Goal: Complete application form

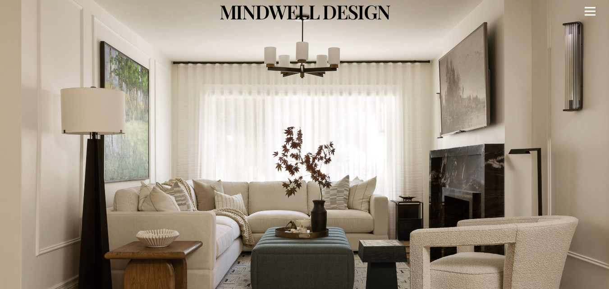
click at [593, 11] on icon "Menu" at bounding box center [590, 11] width 11 height 1
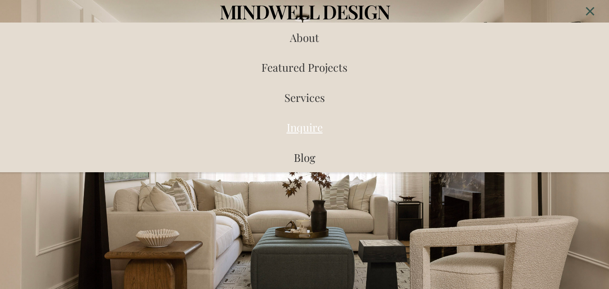
click at [312, 127] on span "Inquire" at bounding box center [305, 127] width 36 height 14
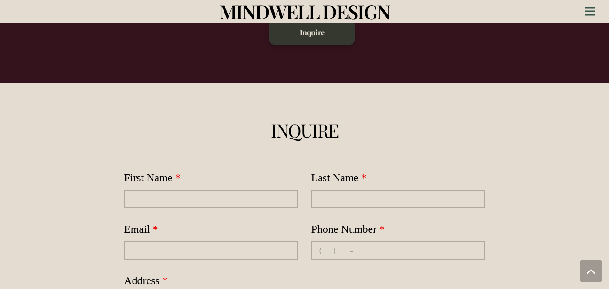
scroll to position [2214, 0]
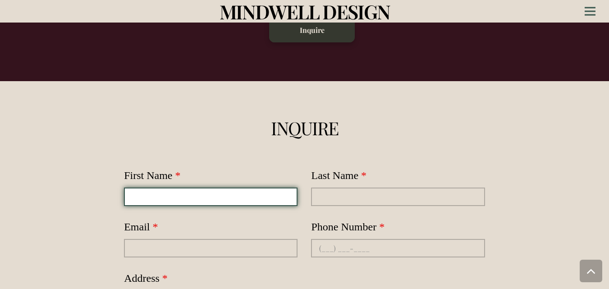
click at [214, 188] on input "First Name" at bounding box center [211, 197] width 174 height 18
type input "[PERSON_NAME]"
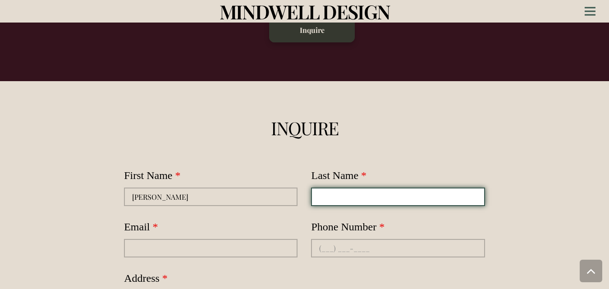
type input "[PERSON_NAME]"
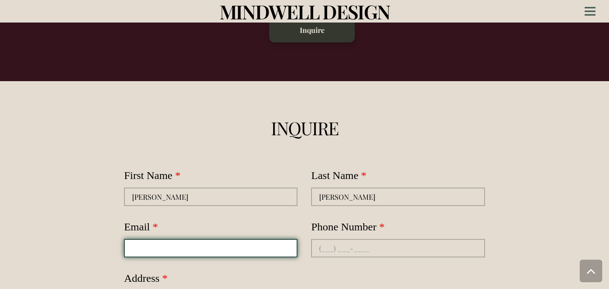
type input "[EMAIL_ADDRESS][DOMAIN_NAME]"
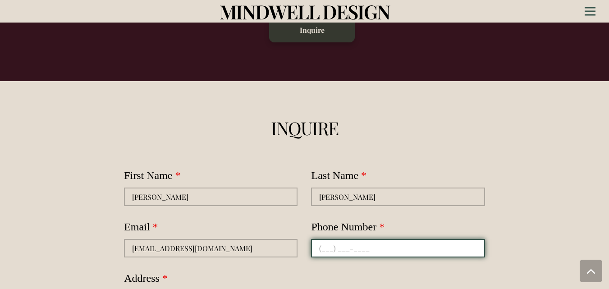
type input "[PHONE_NUMBER]"
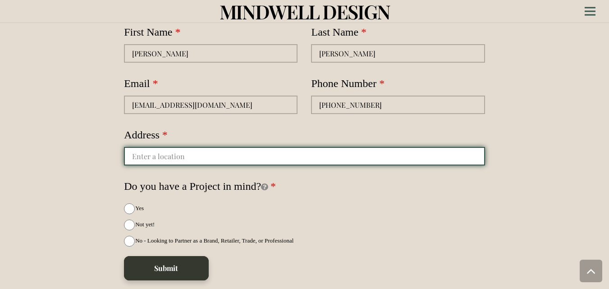
scroll to position [2366, 0]
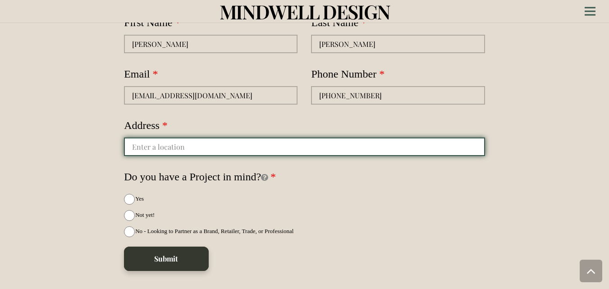
click at [258, 138] on input "autocomplete" at bounding box center [304, 147] width 361 height 18
type input "t"
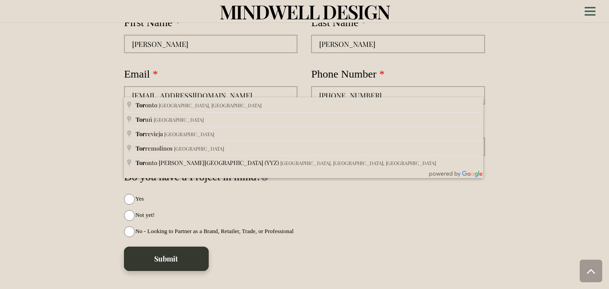
type input "[GEOGRAPHIC_DATA], [GEOGRAPHIC_DATA], [GEOGRAPHIC_DATA]"
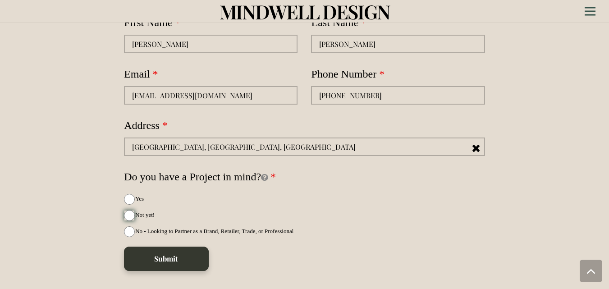
click at [129, 210] on input "Not yet!" at bounding box center [129, 215] width 11 height 11
radio input "true"
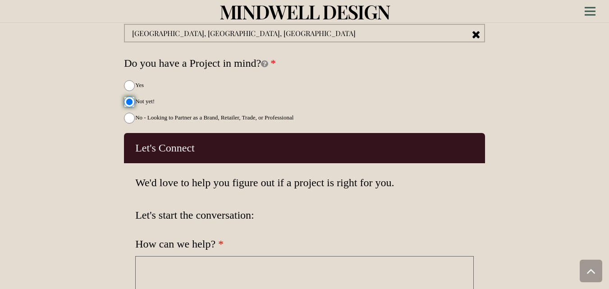
scroll to position [2500, 0]
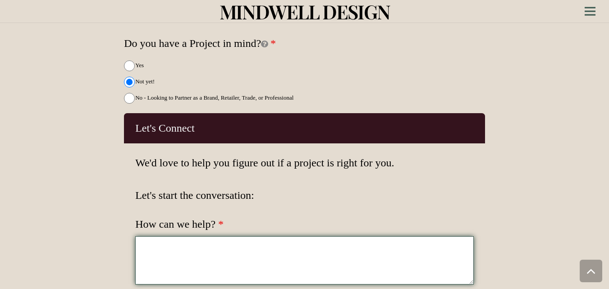
click at [246, 236] on textarea "How can we help?" at bounding box center [304, 260] width 339 height 48
paste textarea "Hi, I hope you’re doing well. I’m looking for a professional interior designer …"
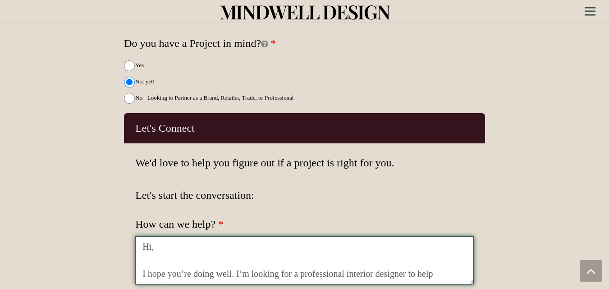
scroll to position [130, 0]
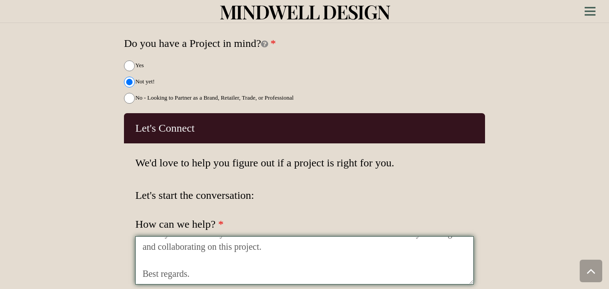
type textarea "Hi, I hope you’re doing well. I’m looking for a professional interior designer …"
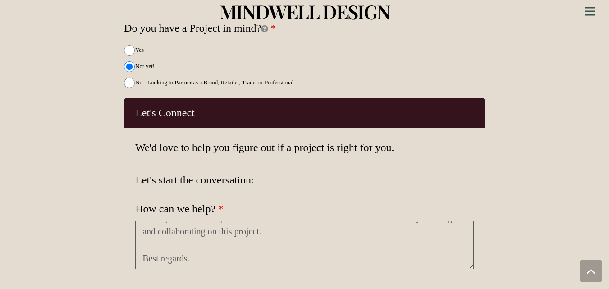
scroll to position [2605, 0]
